Goal: Transaction & Acquisition: Subscribe to service/newsletter

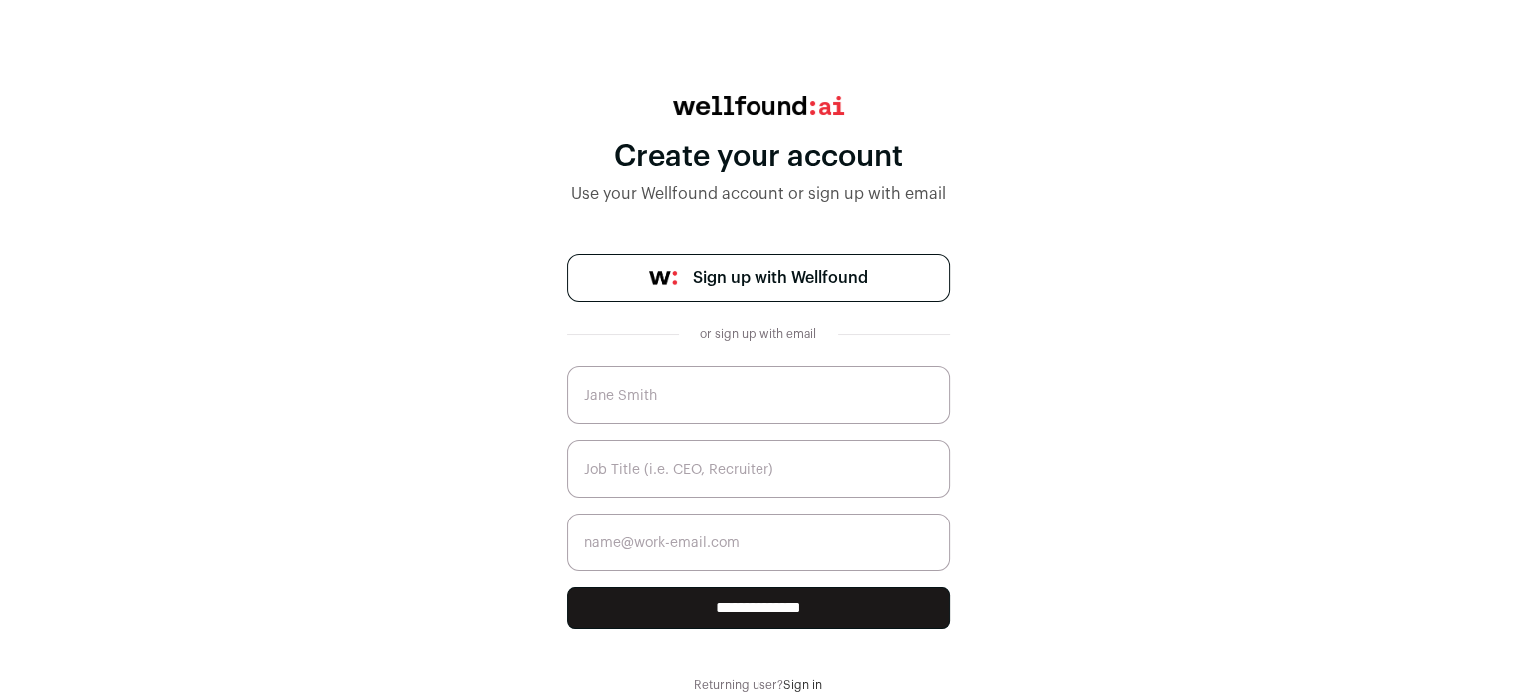
scroll to position [176, 0]
click at [804, 681] on link "Sign in" at bounding box center [803, 685] width 39 height 12
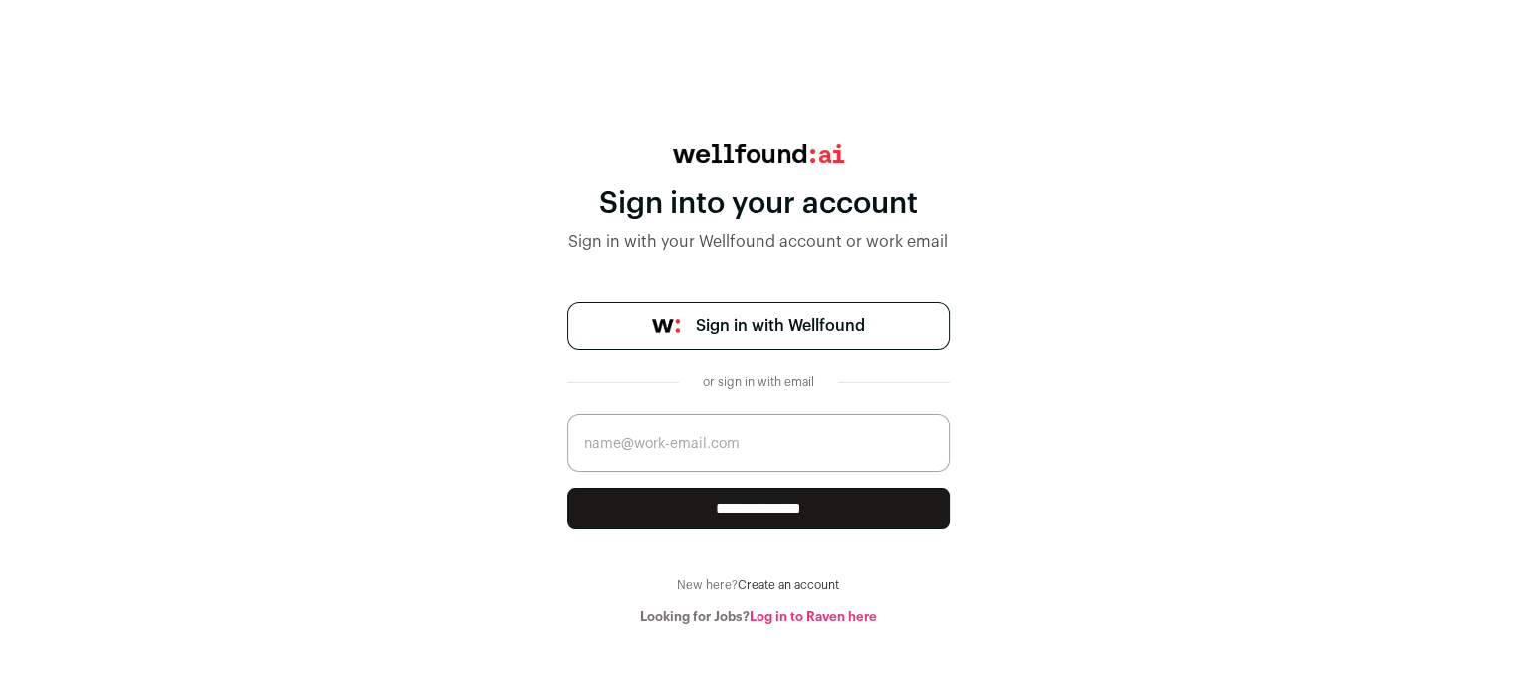
scroll to position [38, 0]
click at [710, 338] on span "Sign in with Wellfound" at bounding box center [780, 326] width 169 height 24
click at [711, 472] on input "email" at bounding box center [758, 443] width 383 height 58
type input "nhalabuda@lemon.io"
click at [808, 591] on link "Create an account" at bounding box center [789, 585] width 102 height 12
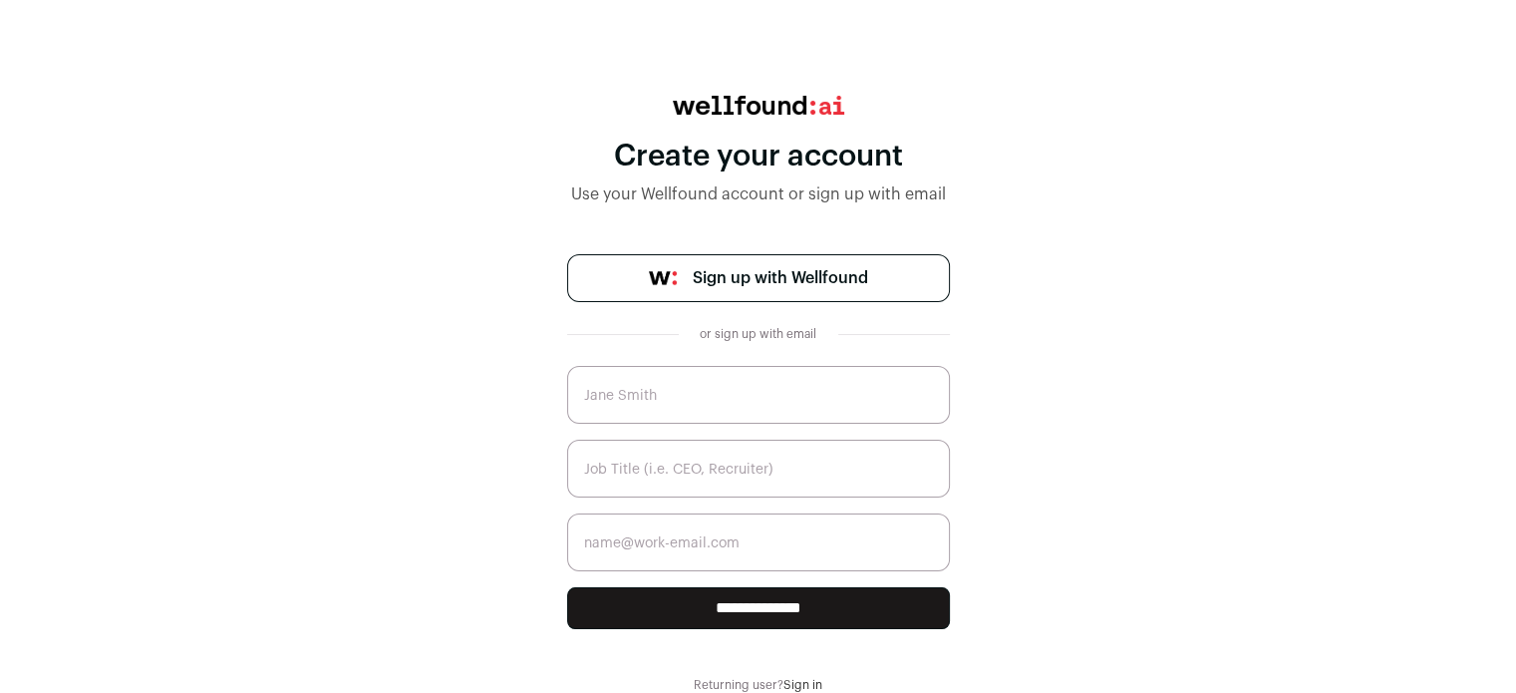
scroll to position [176, 0]
click at [718, 266] on span "Sign up with Wellfound" at bounding box center [780, 278] width 175 height 24
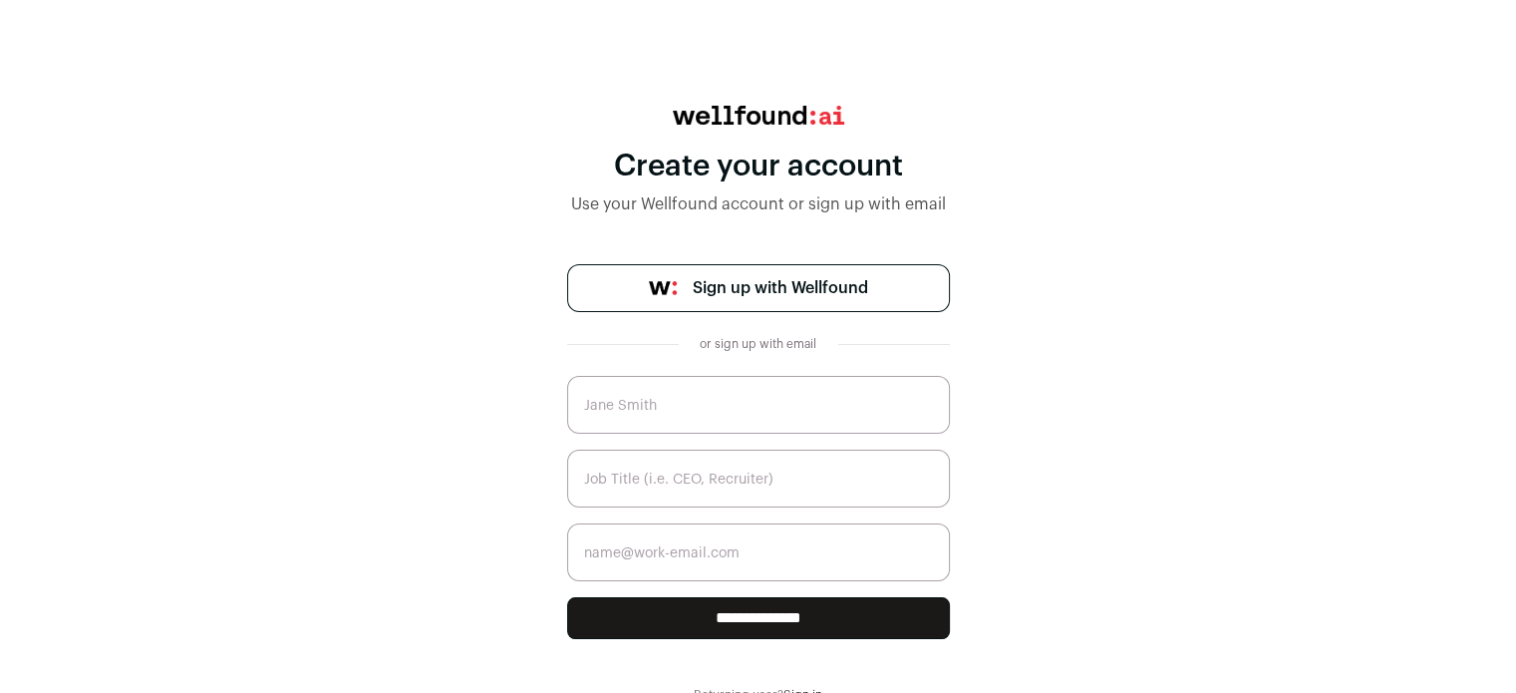
click at [770, 124] on main "**********" at bounding box center [758, 332] width 1516 height 741
click at [768, 125] on img at bounding box center [758, 115] width 171 height 19
